Goal: Information Seeking & Learning: Stay updated

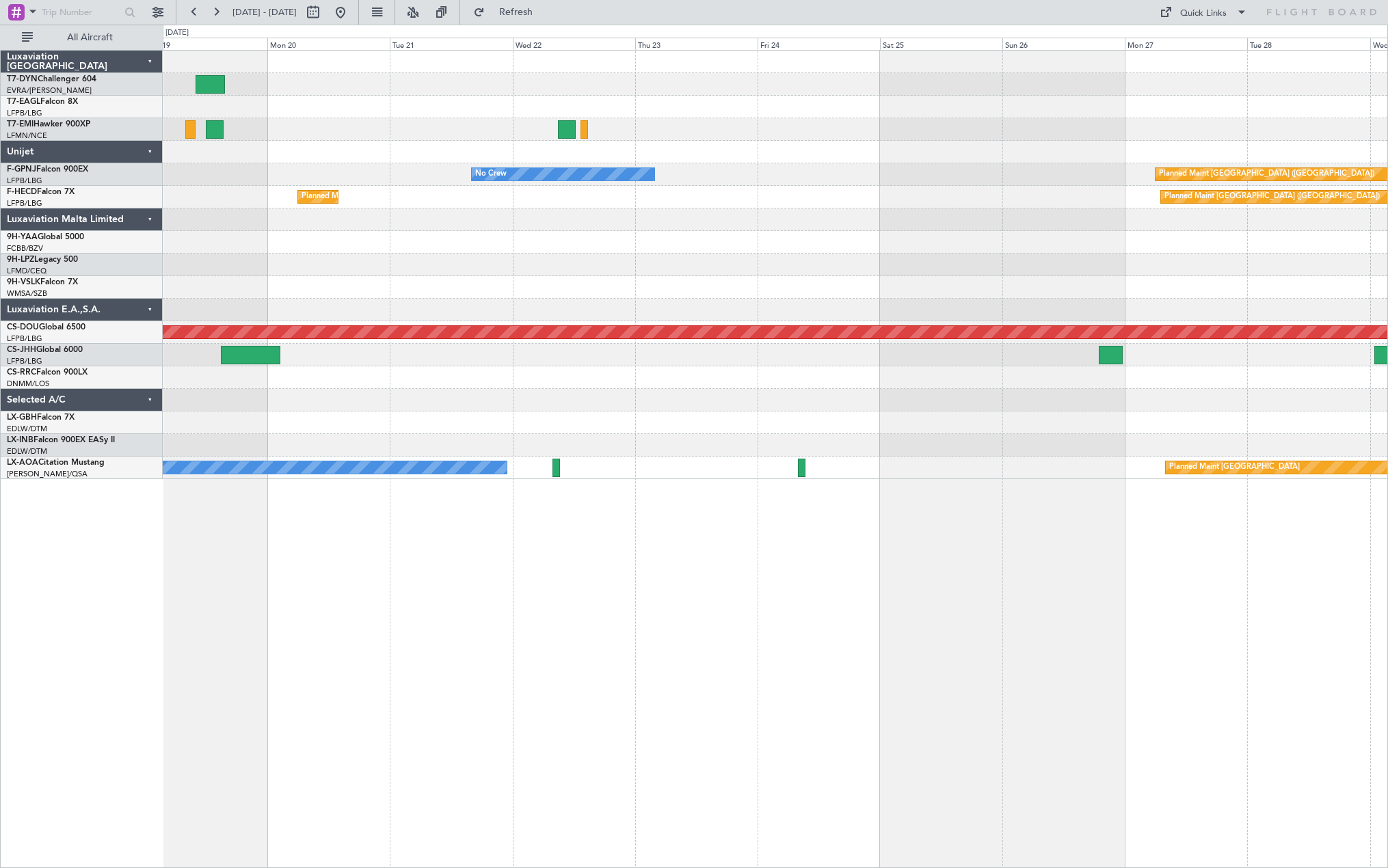
click at [231, 452] on div "Planned Maint Dubai (Al Maktoum Intl) No Crew Planned Maint No Crew Planned Mai…" at bounding box center [775, 264] width 1225 height 428
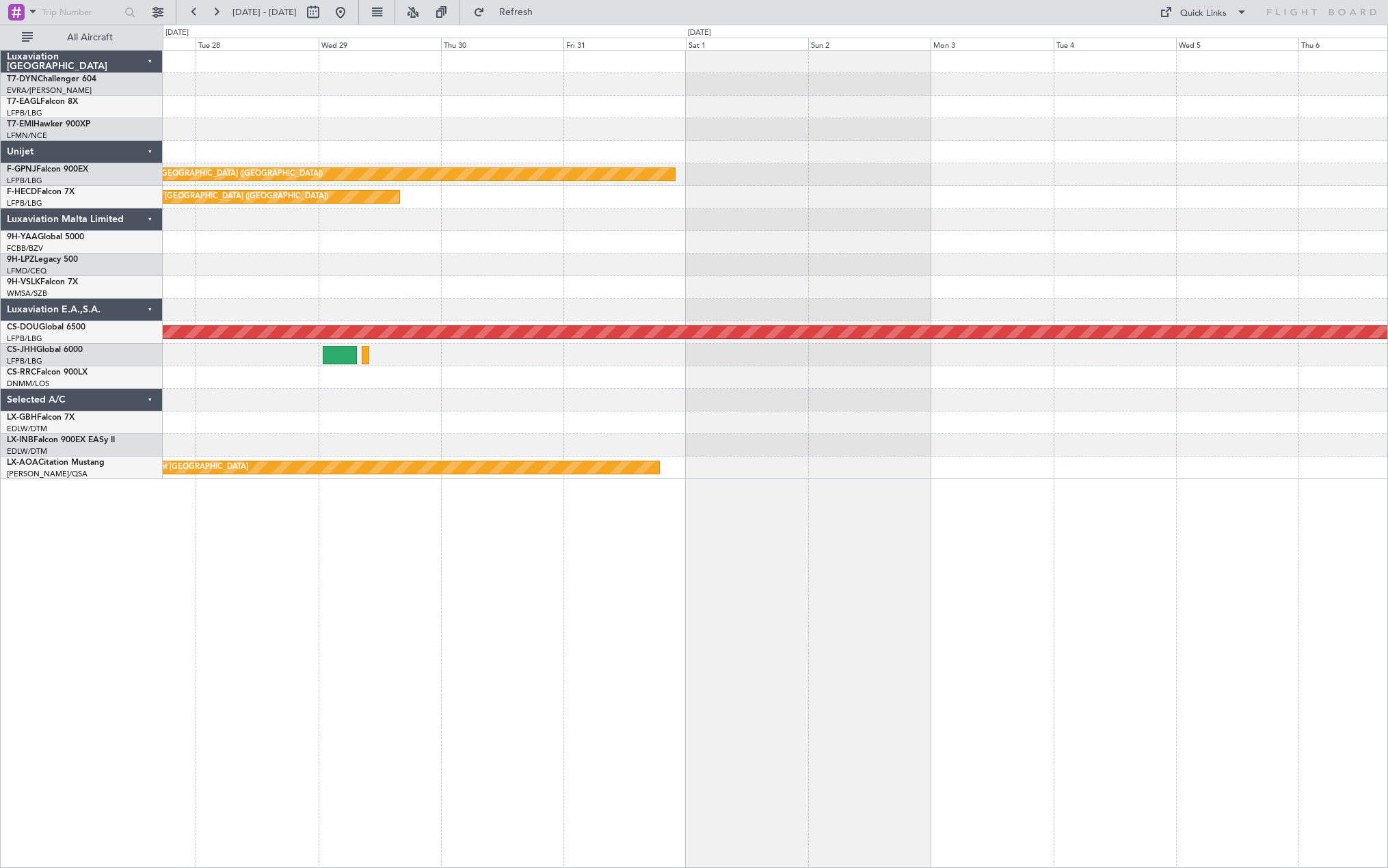
click at [220, 503] on div "Planned Maint [GEOGRAPHIC_DATA] ([GEOGRAPHIC_DATA]) Planned Maint [GEOGRAPHIC_D…" at bounding box center [775, 459] width 1225 height 818
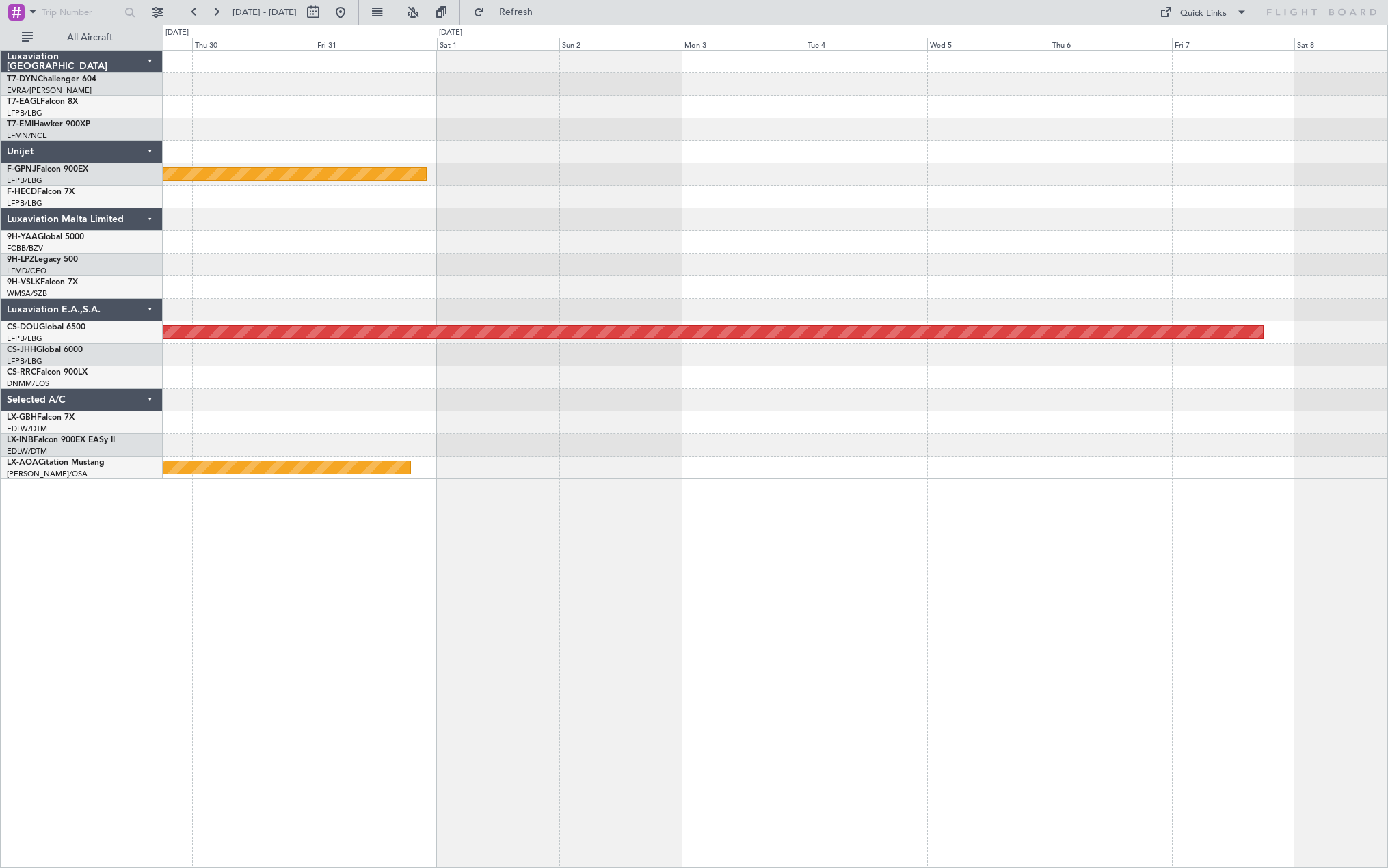
click at [200, 452] on div "Planned Maint [GEOGRAPHIC_DATA] ([GEOGRAPHIC_DATA]) Planned Maint [GEOGRAPHIC_D…" at bounding box center [775, 264] width 1225 height 428
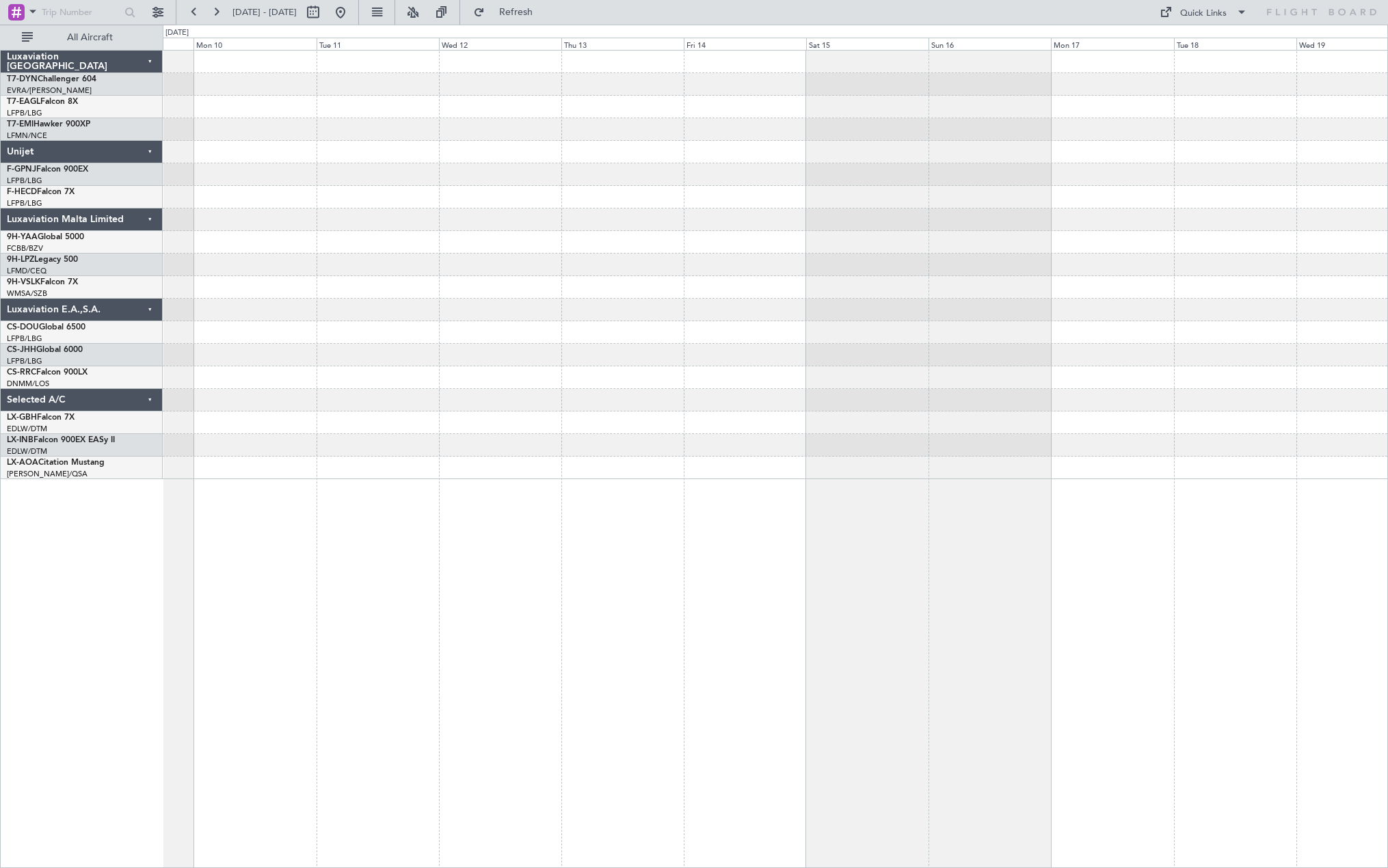
click at [339, 407] on div at bounding box center [775, 400] width 1225 height 22
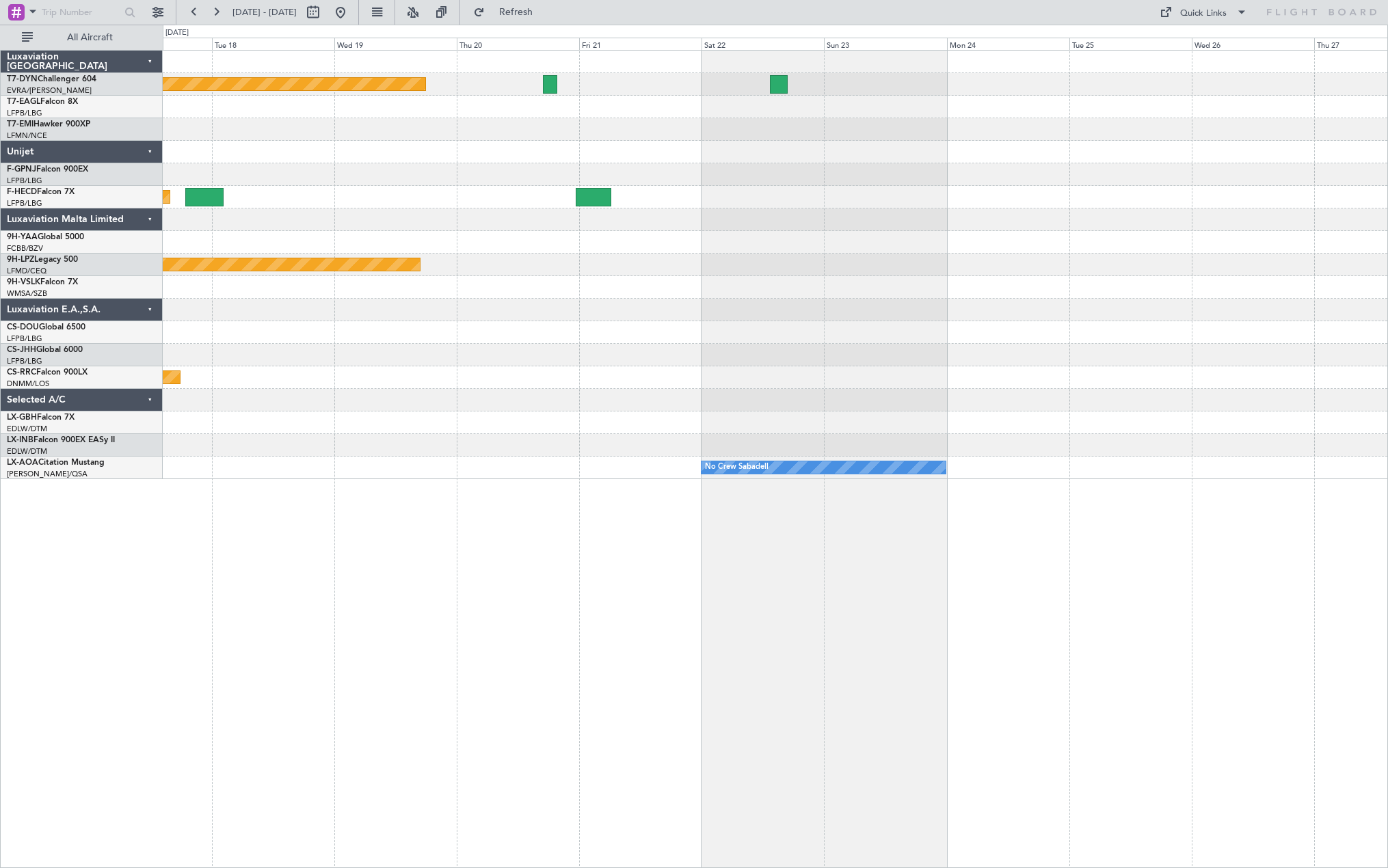
click at [224, 435] on div "Planned Maint Riga (Riga Intl) Planned Maint [GEOGRAPHIC_DATA] ([GEOGRAPHIC_DAT…" at bounding box center [775, 264] width 1225 height 428
click at [224, 434] on div at bounding box center [775, 445] width 1225 height 22
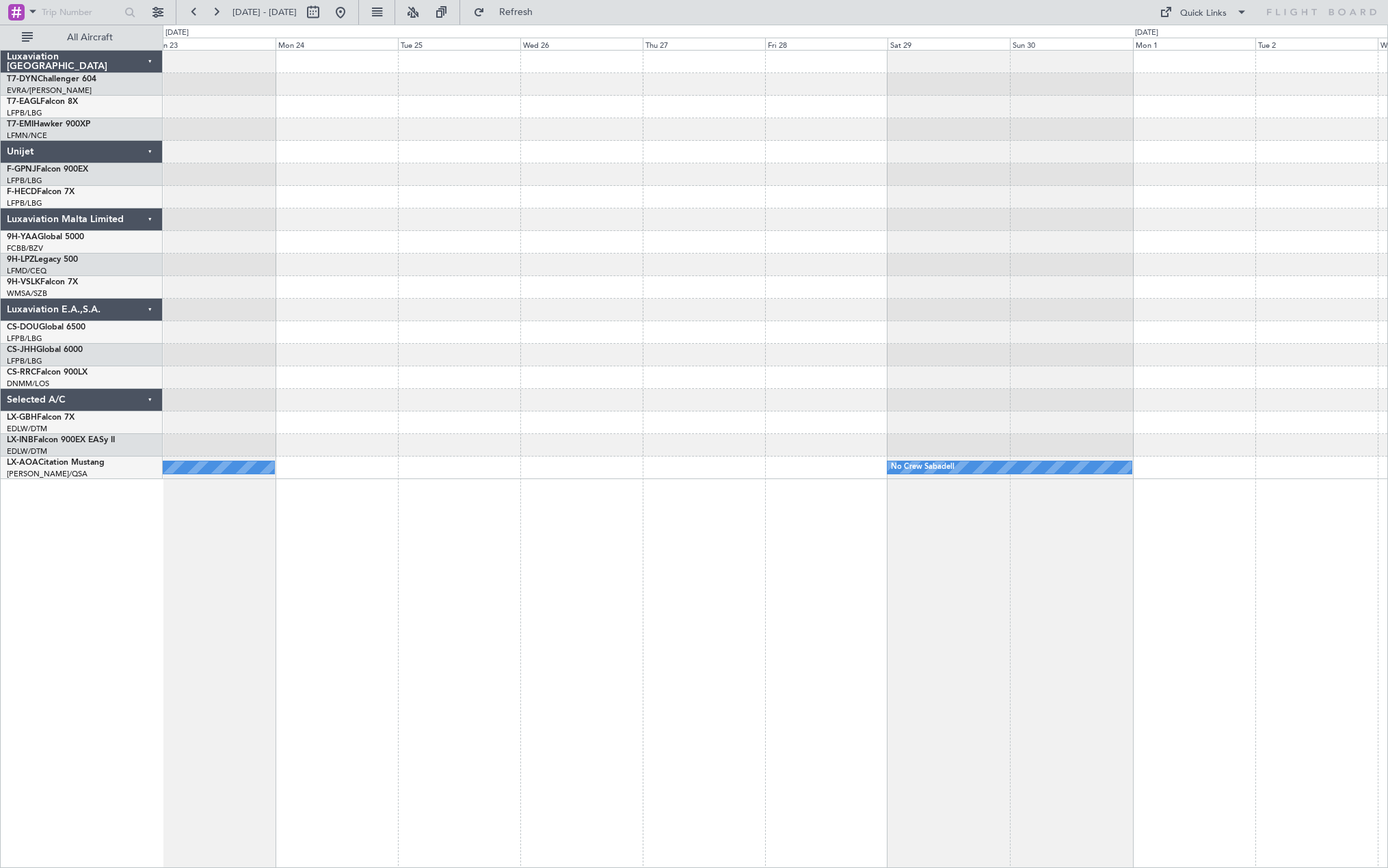
click at [144, 407] on div "No Crew Sabadell No Crew Sabadell Luxaviation [GEOGRAPHIC_DATA] T7-DYN Challeng…" at bounding box center [694, 446] width 1388 height 843
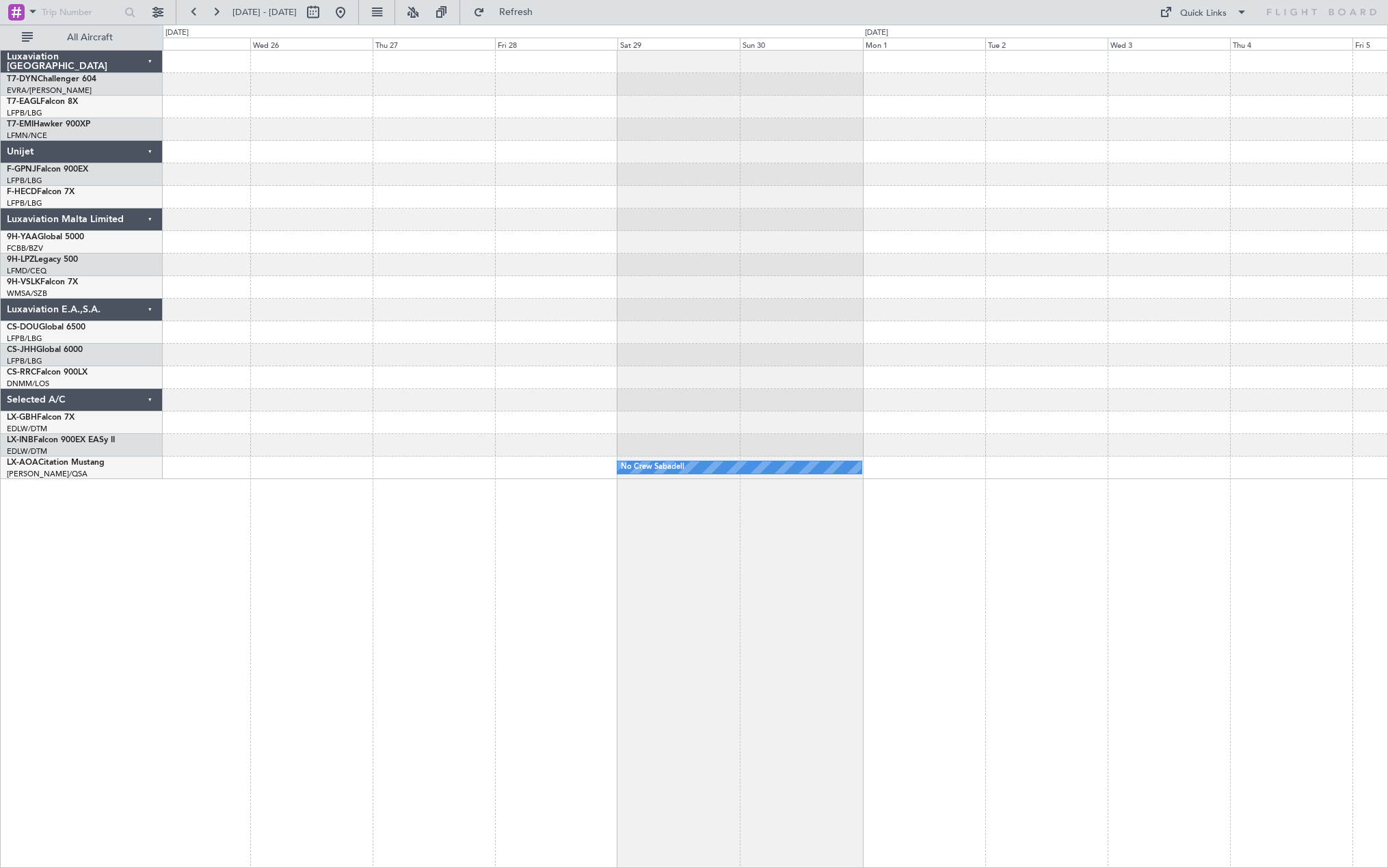
click at [229, 379] on div at bounding box center [775, 378] width 1225 height 22
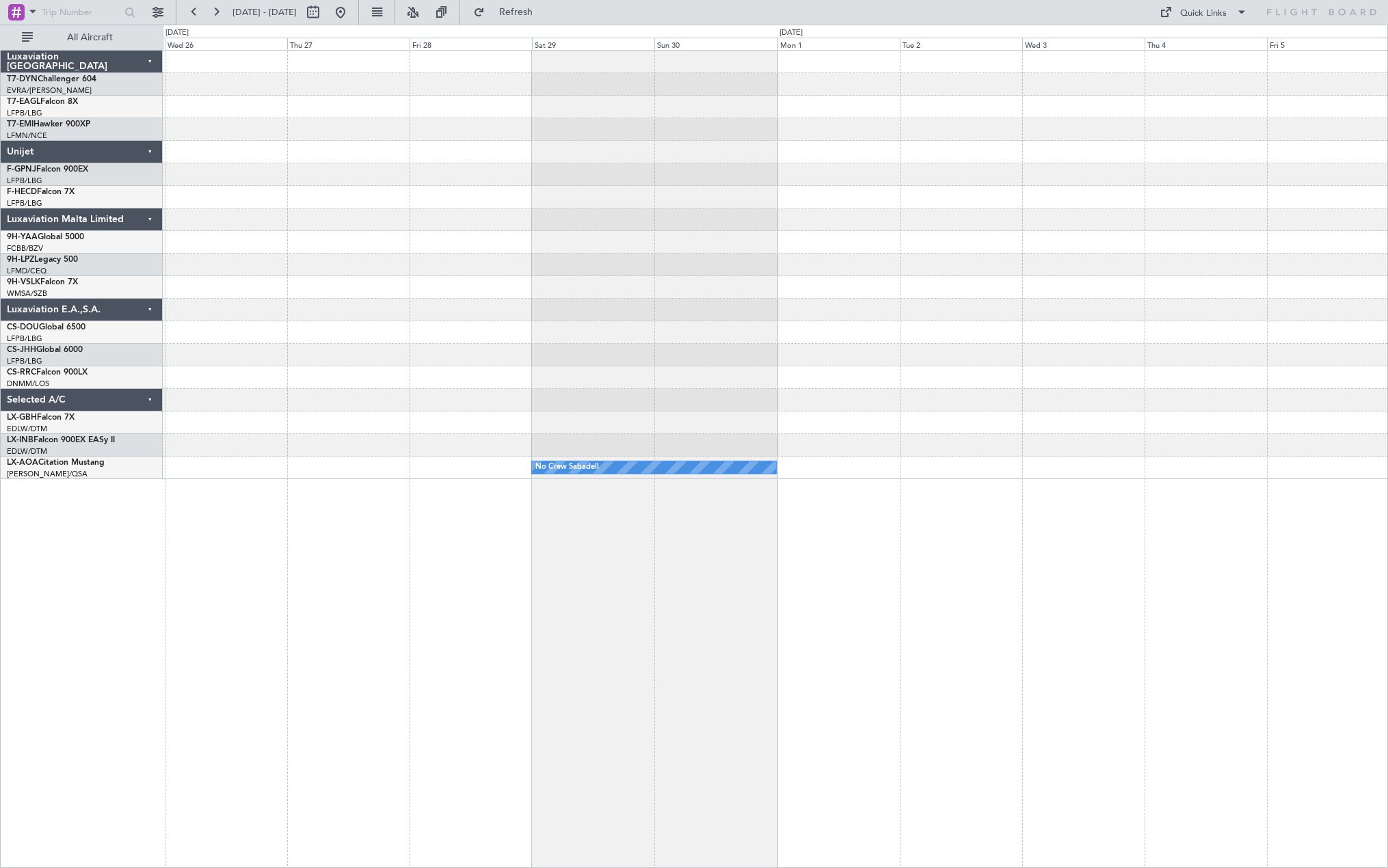
click at [1210, 353] on div "No Crew Sabadell No Crew Sabadell" at bounding box center [775, 264] width 1225 height 428
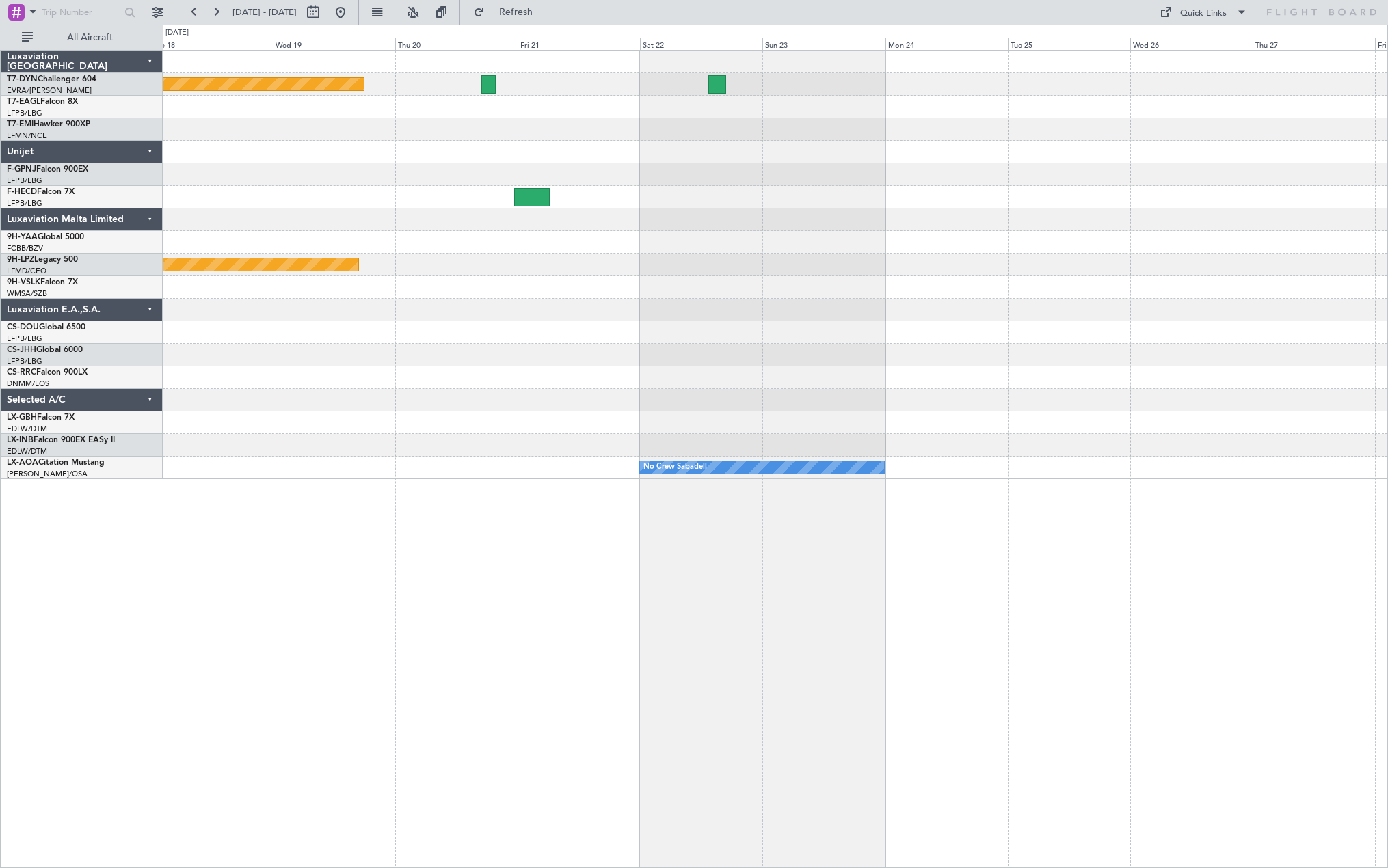
click at [1130, 353] on div "Planned Maint Riga (Riga Intl) Planned Maint [GEOGRAPHIC_DATA] ([GEOGRAPHIC_DAT…" at bounding box center [775, 264] width 1225 height 428
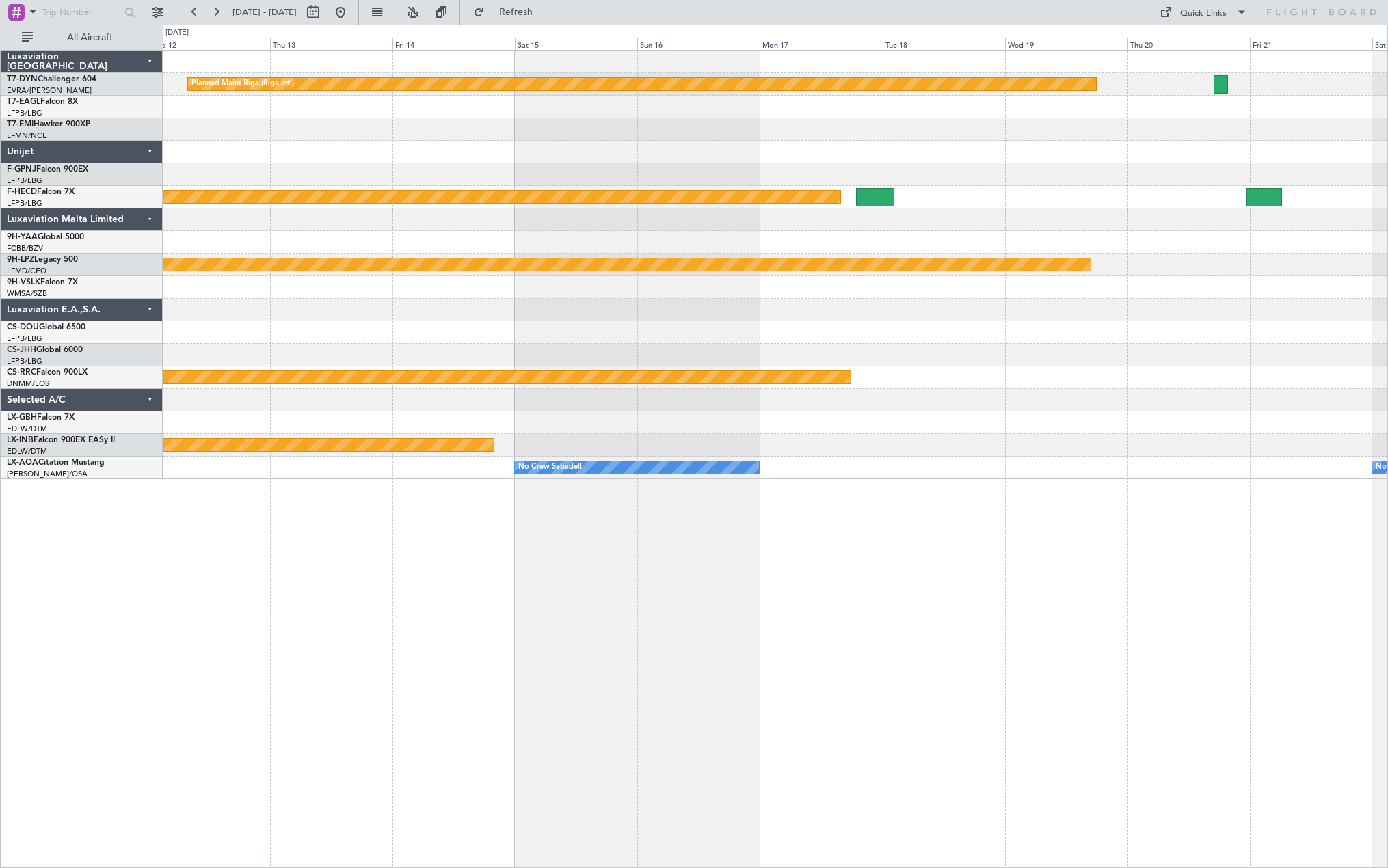
click at [1052, 370] on div "Planned Maint Riga (Riga Intl) Planned Maint [GEOGRAPHIC_DATA] ([GEOGRAPHIC_DAT…" at bounding box center [775, 264] width 1225 height 428
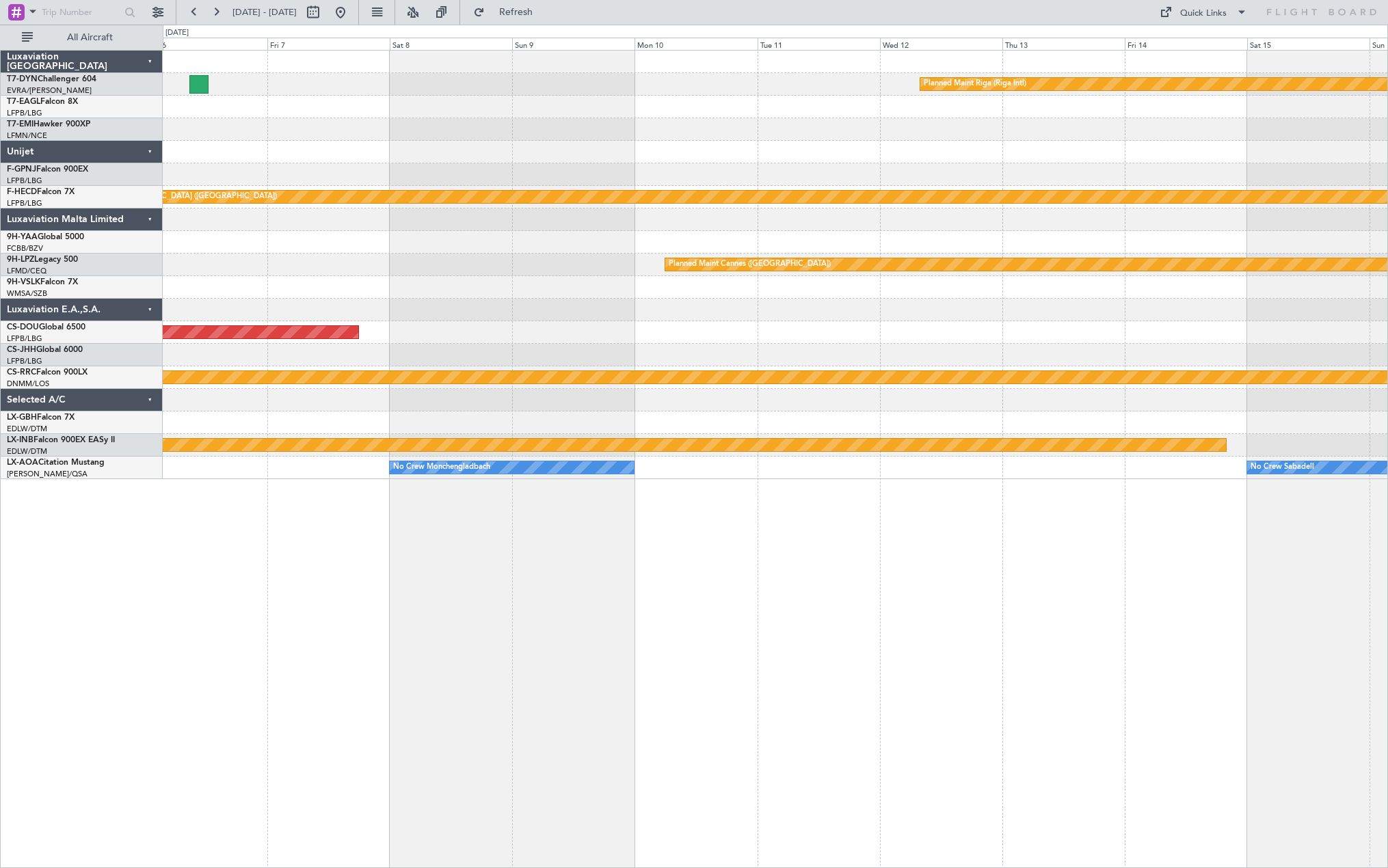
click at [1218, 364] on div "Planned Maint Riga (Riga Intl) Planned Maint [GEOGRAPHIC_DATA] ([GEOGRAPHIC_DAT…" at bounding box center [775, 264] width 1225 height 428
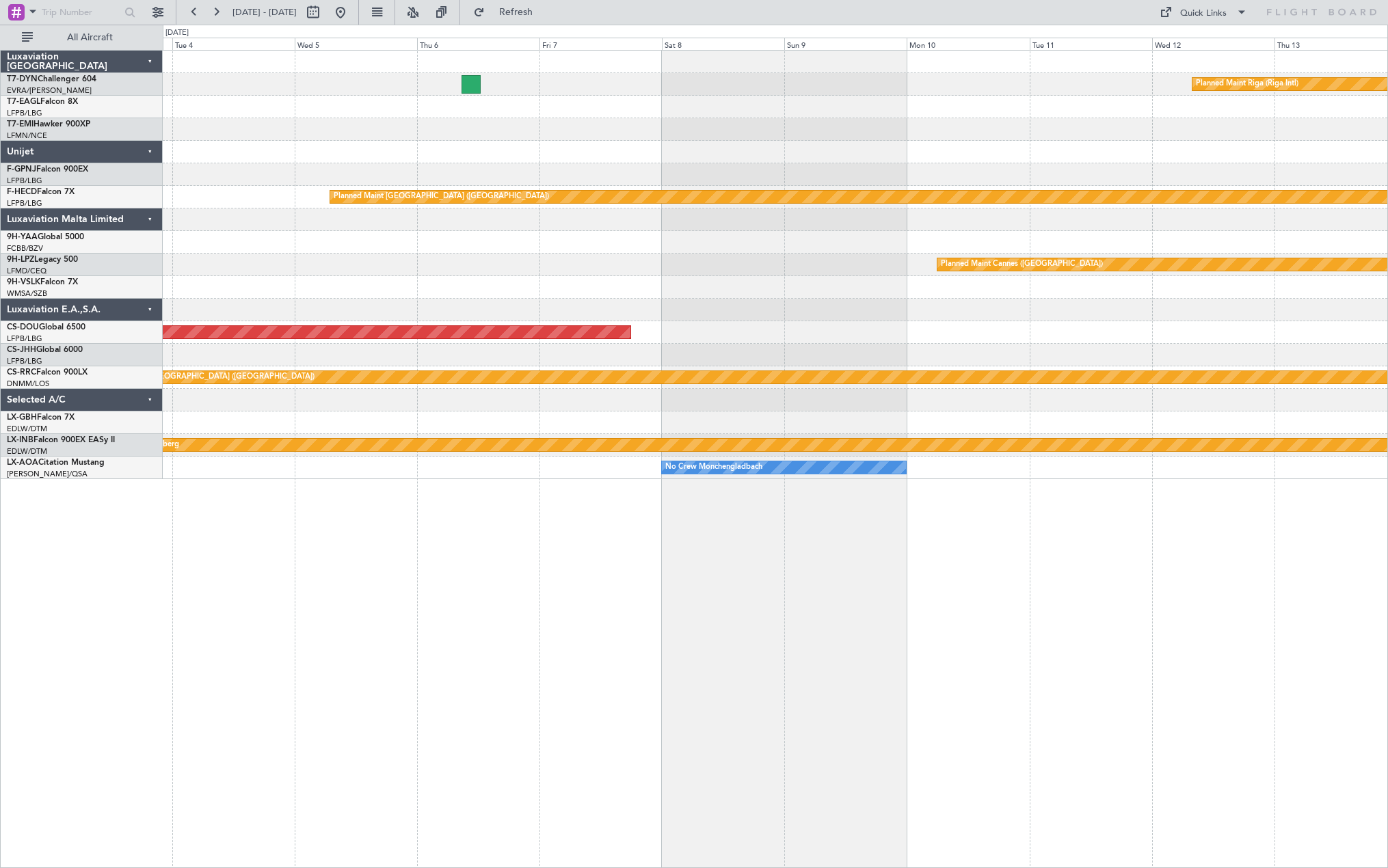
click at [1023, 337] on div "Planned Maint Riga (Riga Intl) Planned Maint [GEOGRAPHIC_DATA] ([GEOGRAPHIC_DAT…" at bounding box center [775, 264] width 1225 height 428
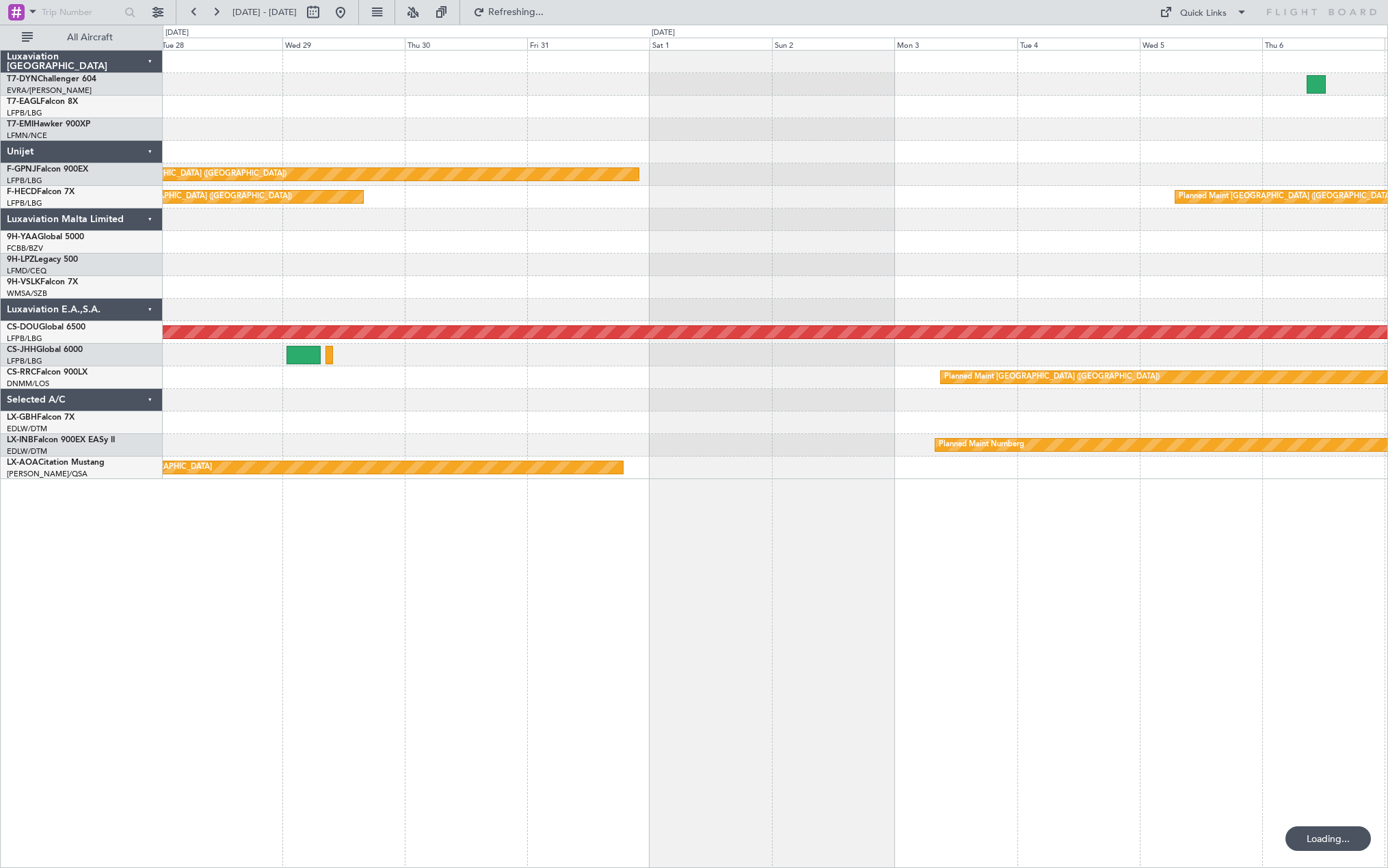
click at [1057, 469] on div "Planned Maint [GEOGRAPHIC_DATA] ([GEOGRAPHIC_DATA]) Planned Maint [GEOGRAPHIC_D…" at bounding box center [775, 459] width 1225 height 818
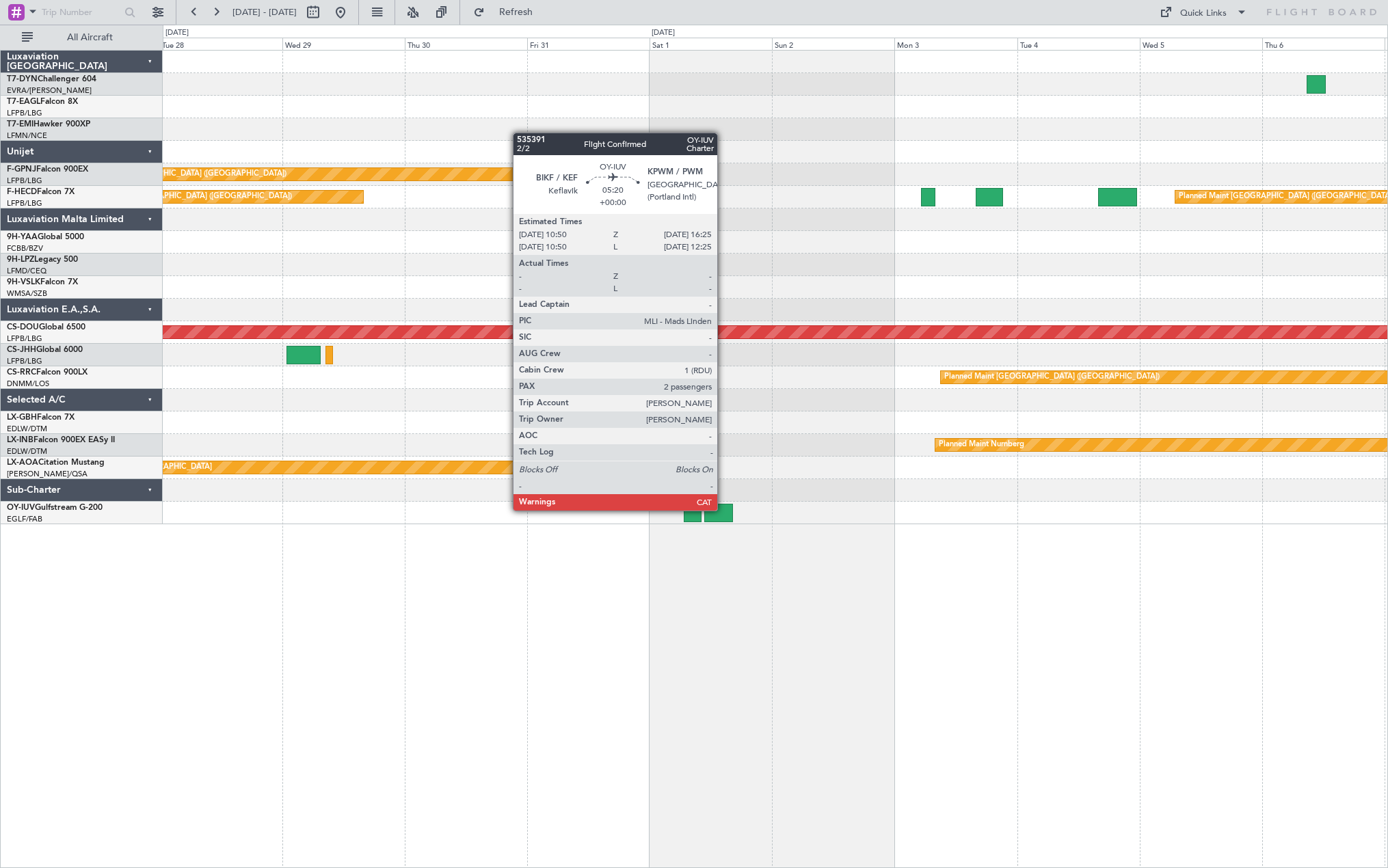
click at [724, 509] on div at bounding box center [718, 513] width 29 height 18
